Goal: Understand process/instructions

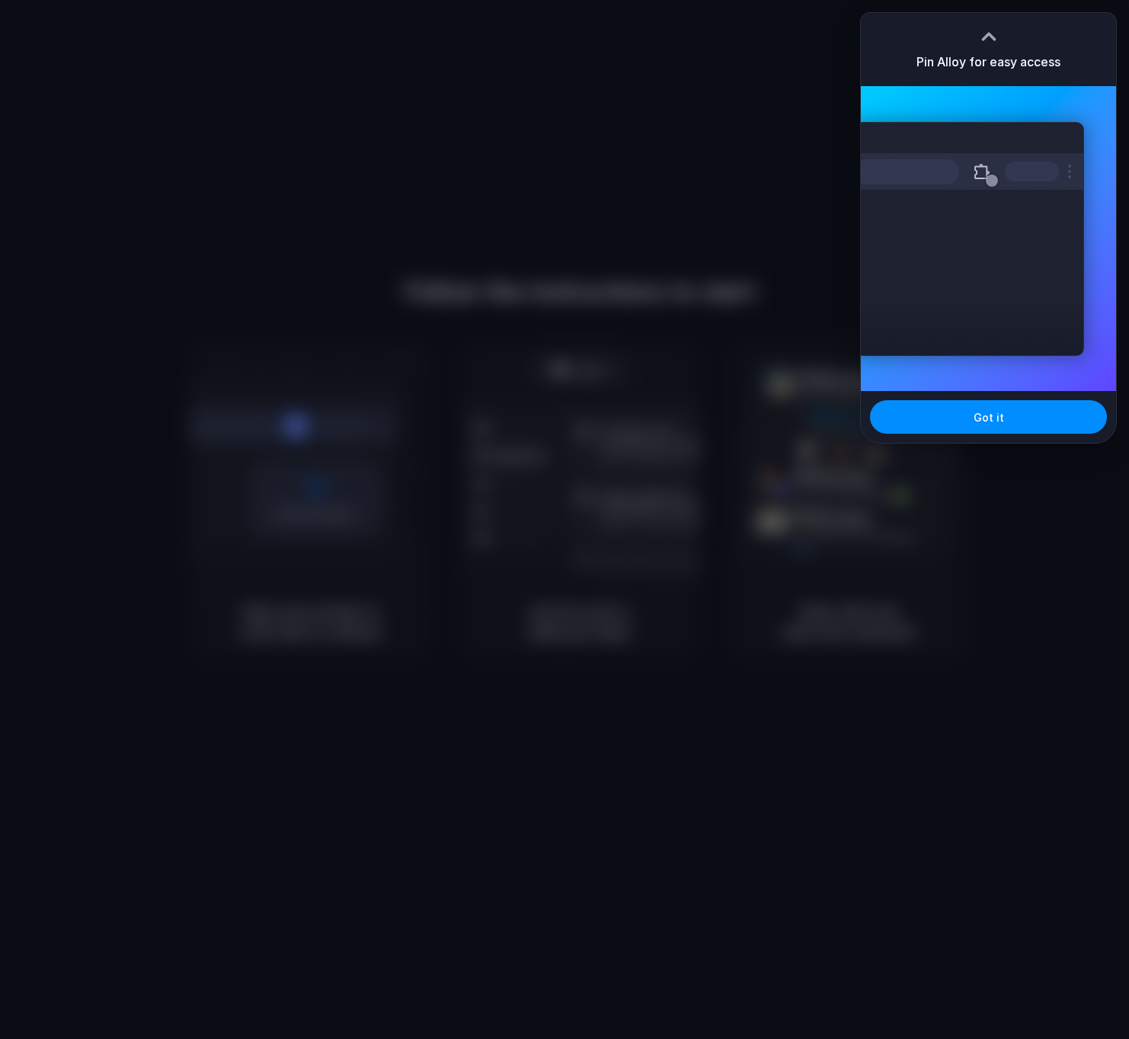
click at [935, 77] on div "Pin Alloy for easy access" at bounding box center [988, 49] width 255 height 73
click at [969, 416] on button "Got it" at bounding box center [988, 417] width 237 height 34
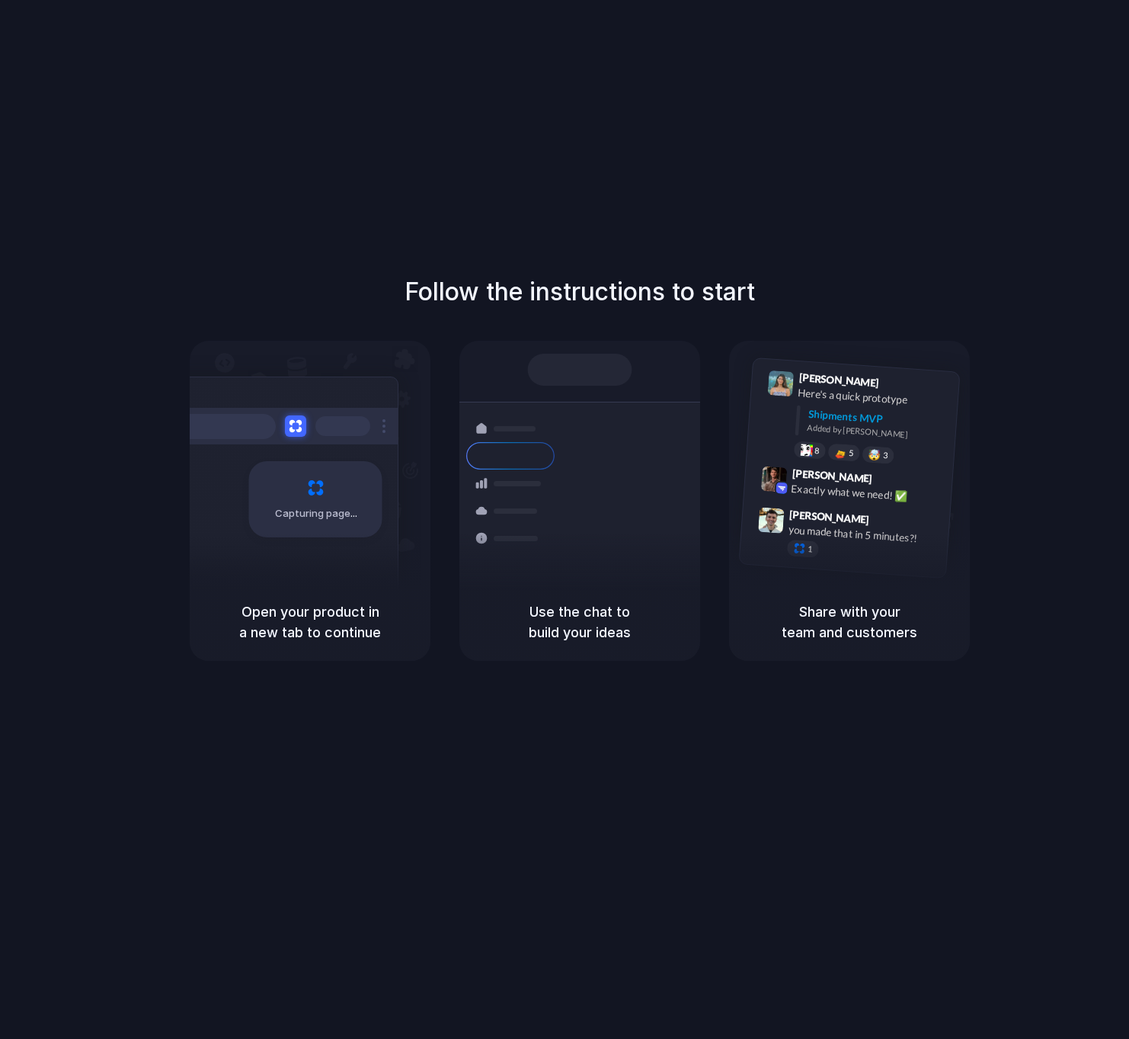
click at [152, 400] on div "Follow the instructions to start Capturing page Open your product in a new tab …" at bounding box center [579, 467] width 1129 height 387
click at [319, 813] on div "Follow the instructions to start Capturing page Open your product in a new tab …" at bounding box center [580, 534] width 1160 height 1069
